Goal: Information Seeking & Learning: Learn about a topic

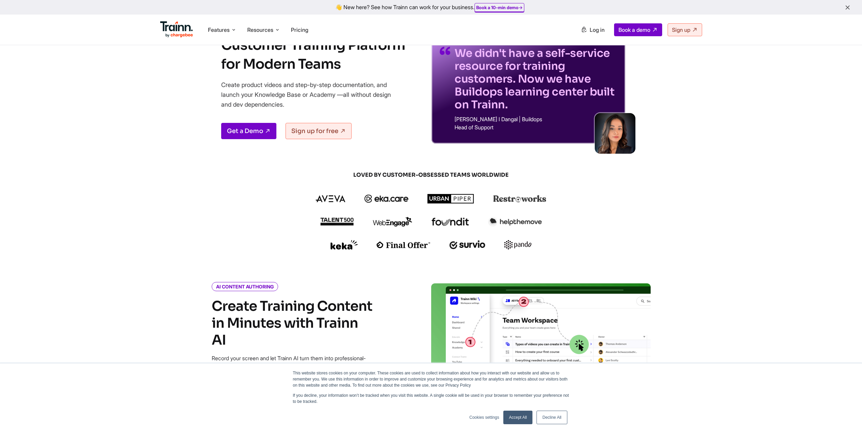
scroll to position [34, 0]
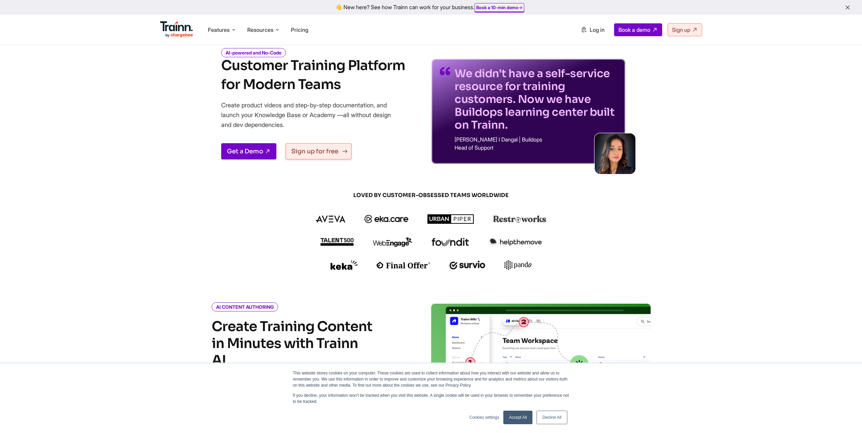
click at [320, 153] on link "Sign up for free" at bounding box center [318, 151] width 66 height 16
click at [302, 33] on span "Pricing" at bounding box center [299, 29] width 17 height 7
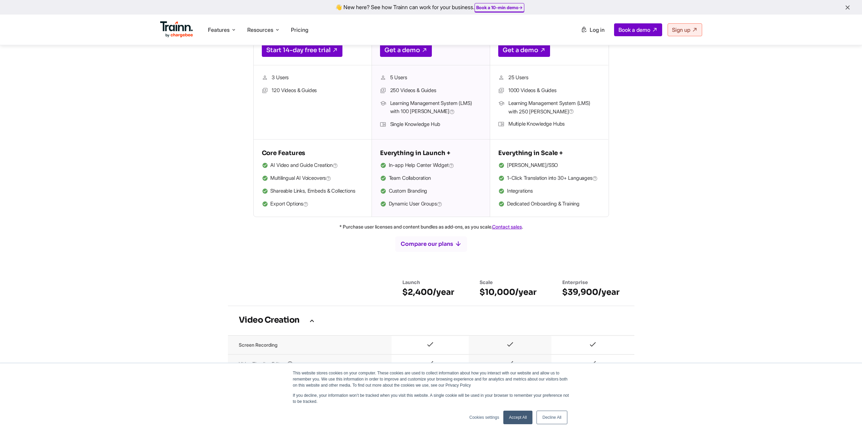
scroll to position [203, 0]
drag, startPoint x: 314, startPoint y: 182, endPoint x: 324, endPoint y: 190, distance: 13.5
click at [325, 189] on ul "AI Video and Guide Creation Multilingual AI Voiceovers Shareable Links, Embeds …" at bounding box center [313, 185] width 102 height 47
click at [324, 190] on li "Shareable Links, Embeds & Collections" at bounding box center [313, 192] width 102 height 9
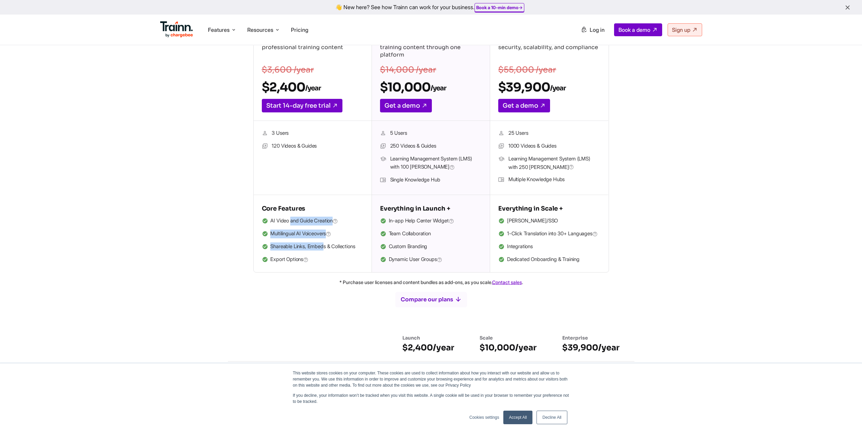
scroll to position [0, 0]
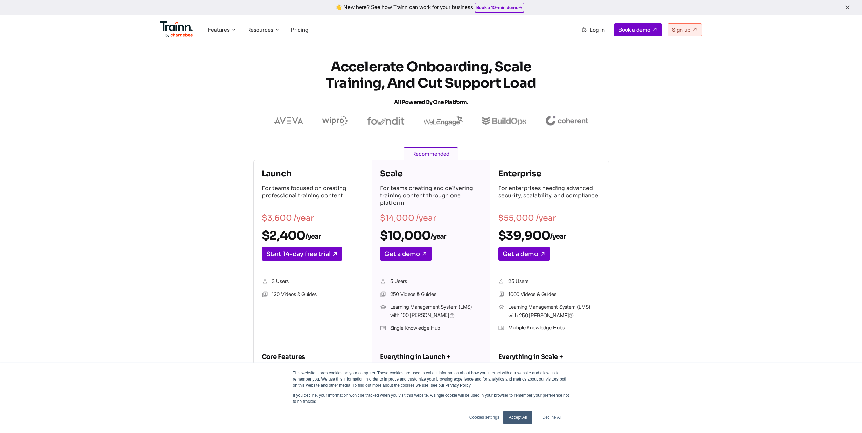
scroll to position [34, 0]
